Goal: Task Accomplishment & Management: Use online tool/utility

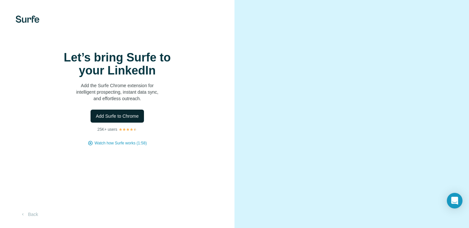
click at [135, 120] on span "Add Surfe to Chrome" at bounding box center [117, 116] width 43 height 7
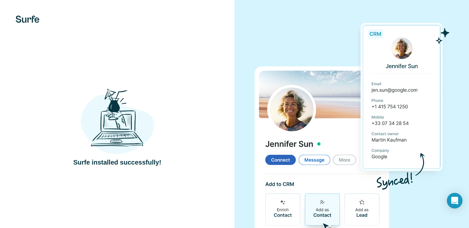
click at [230, 55] on div "Surfe installed successfully!" at bounding box center [117, 127] width 234 height 254
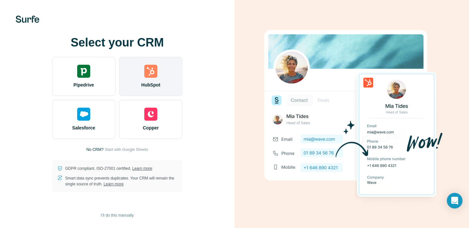
click at [168, 87] on div "HubSpot" at bounding box center [150, 76] width 63 height 39
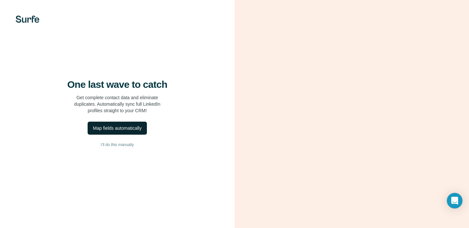
click at [129, 132] on div "Map fields automatically" at bounding box center [117, 128] width 49 height 7
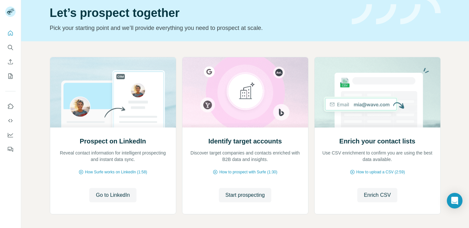
scroll to position [24, 0]
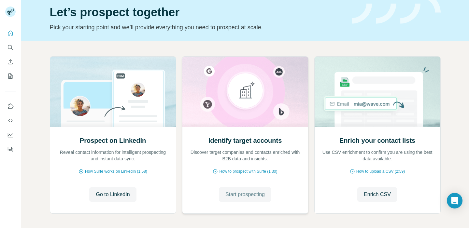
click at [237, 194] on span "Start prospecting" at bounding box center [244, 195] width 39 height 8
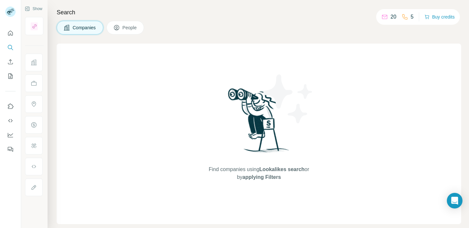
click at [246, 173] on span "Find companies using Lookalikes search or by applying Filters" at bounding box center [259, 174] width 104 height 16
click at [386, 16] on div "20" at bounding box center [388, 17] width 15 height 8
click at [382, 16] on icon at bounding box center [384, 16] width 5 height 2
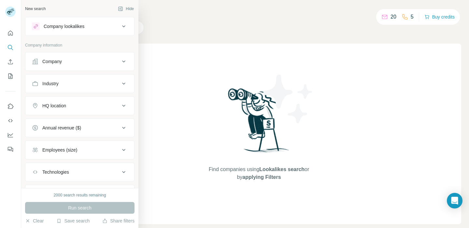
click at [70, 62] on div "Company" at bounding box center [76, 61] width 88 height 7
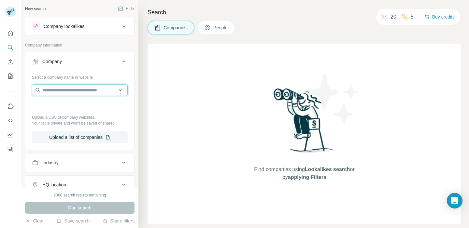
click at [79, 87] on input "text" at bounding box center [80, 90] width 96 height 12
click at [72, 57] on button "Company" at bounding box center [79, 63] width 109 height 18
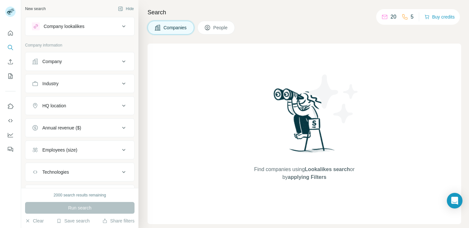
click at [82, 148] on div "Employees (size)" at bounding box center [76, 150] width 88 height 7
click at [104, 66] on button "Company" at bounding box center [79, 62] width 109 height 16
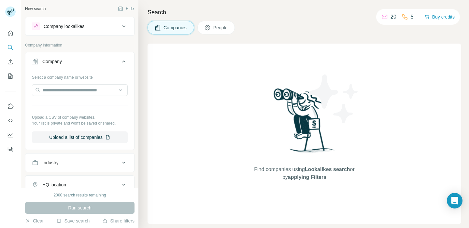
click at [91, 73] on div "Select a company name or website" at bounding box center [80, 76] width 96 height 8
click at [123, 60] on icon at bounding box center [124, 62] width 8 height 8
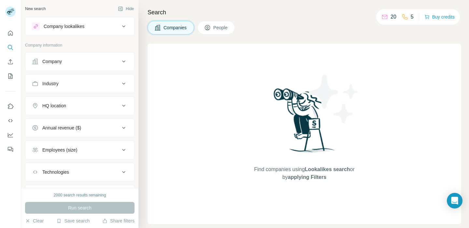
click at [125, 14] on div "New search Hide Company lookalikes Company information Company Industry HQ loca…" at bounding box center [79, 94] width 117 height 188
click at [213, 33] on button "People" at bounding box center [216, 28] width 38 height 14
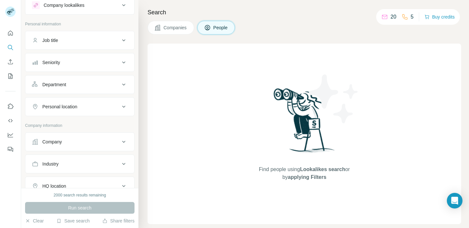
scroll to position [30, 0]
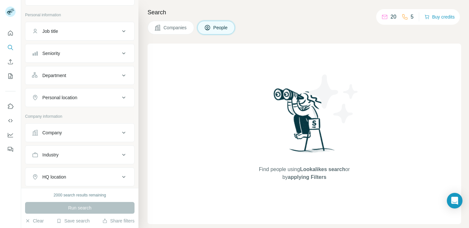
click at [103, 127] on button "Company" at bounding box center [79, 133] width 109 height 16
click at [103, 127] on button "Company" at bounding box center [79, 134] width 109 height 18
